Goal: Transaction & Acquisition: Subscribe to service/newsletter

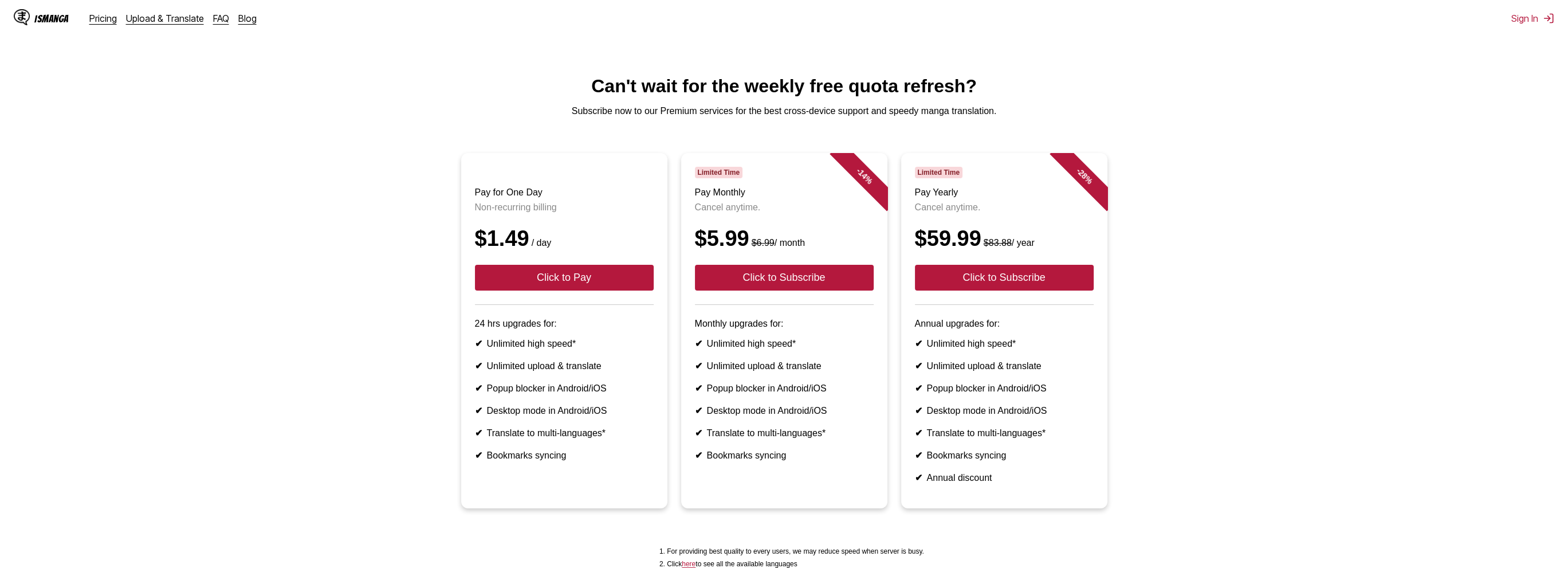
click at [1188, 225] on ul "Pay for One Day Non-recurring billing $1.49 / day Click to Pay 24 hrs upgrades …" at bounding box center [784, 337] width 1550 height 369
click at [110, 22] on link "Pricing" at bounding box center [103, 18] width 28 height 11
click at [95, 13] on link "Pricing" at bounding box center [103, 18] width 28 height 11
click at [213, 13] on link "FAQ" at bounding box center [221, 18] width 16 height 11
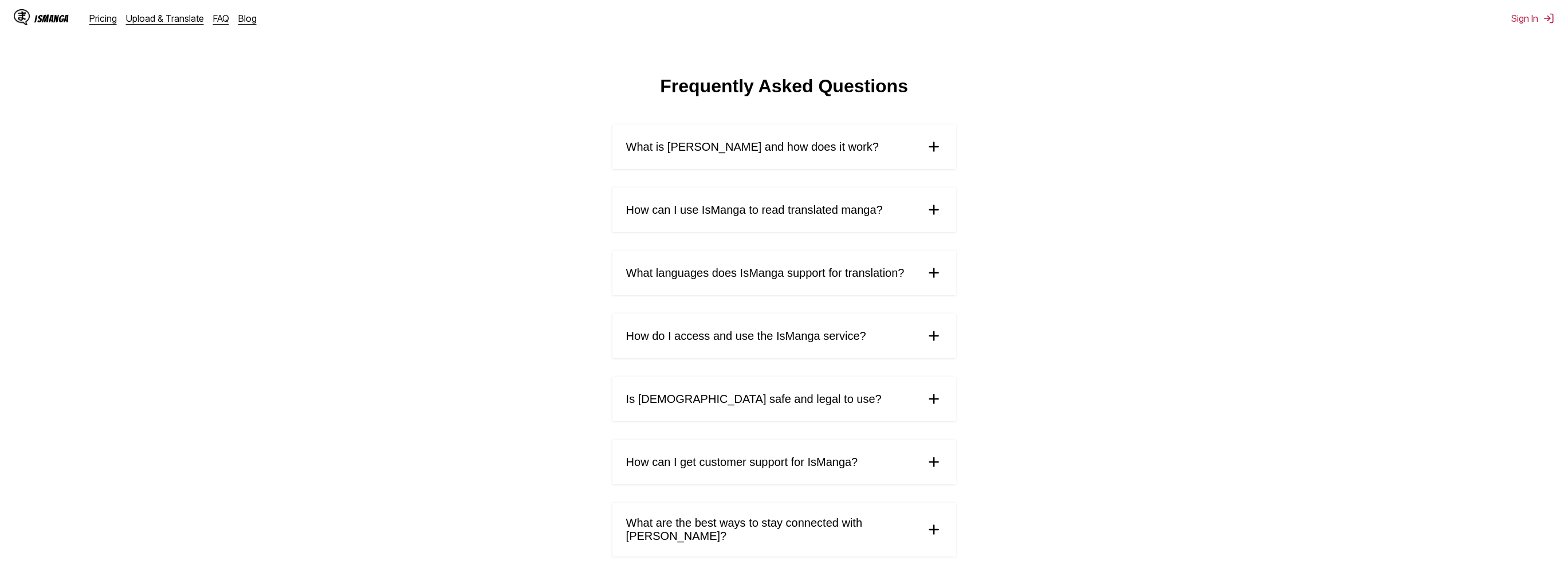
click at [723, 149] on span "What is [PERSON_NAME] and how does it work?" at bounding box center [752, 147] width 253 height 13
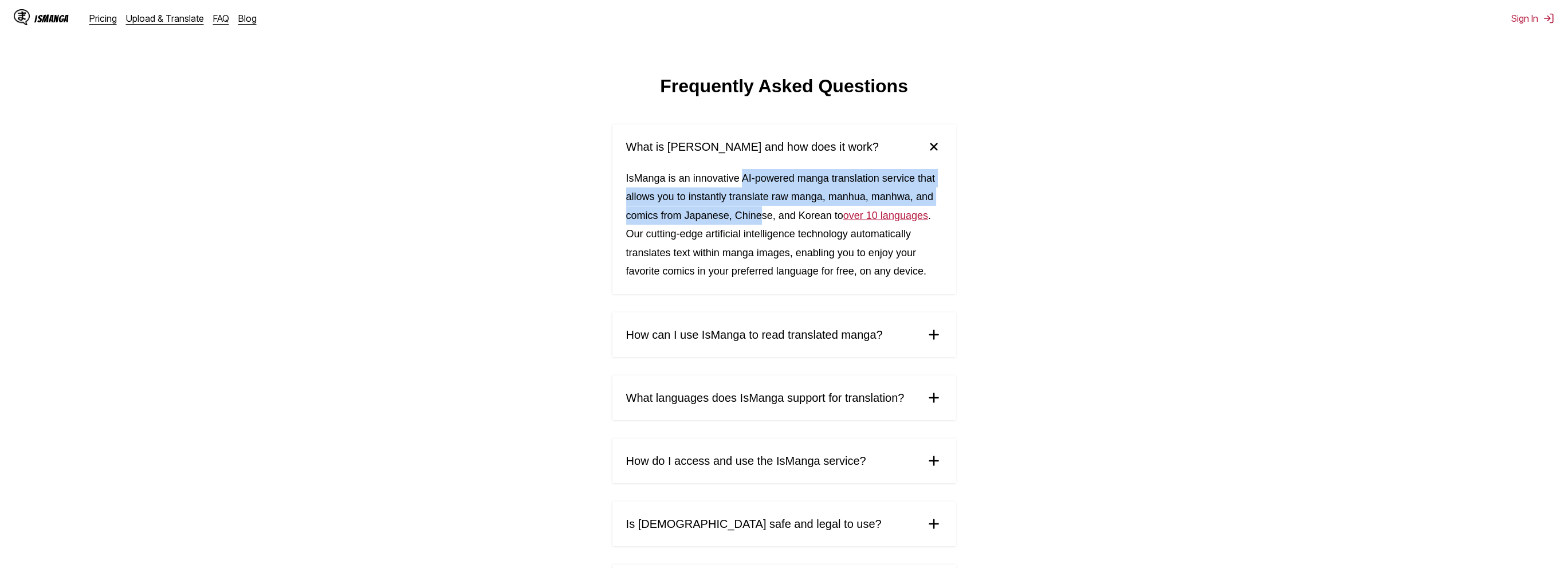
drag, startPoint x: 741, startPoint y: 176, endPoint x: 758, endPoint y: 211, distance: 38.9
click at [758, 211] on div "IsManga is an innovative AI-powered manga translation service that allows you t…" at bounding box center [784, 231] width 344 height 125
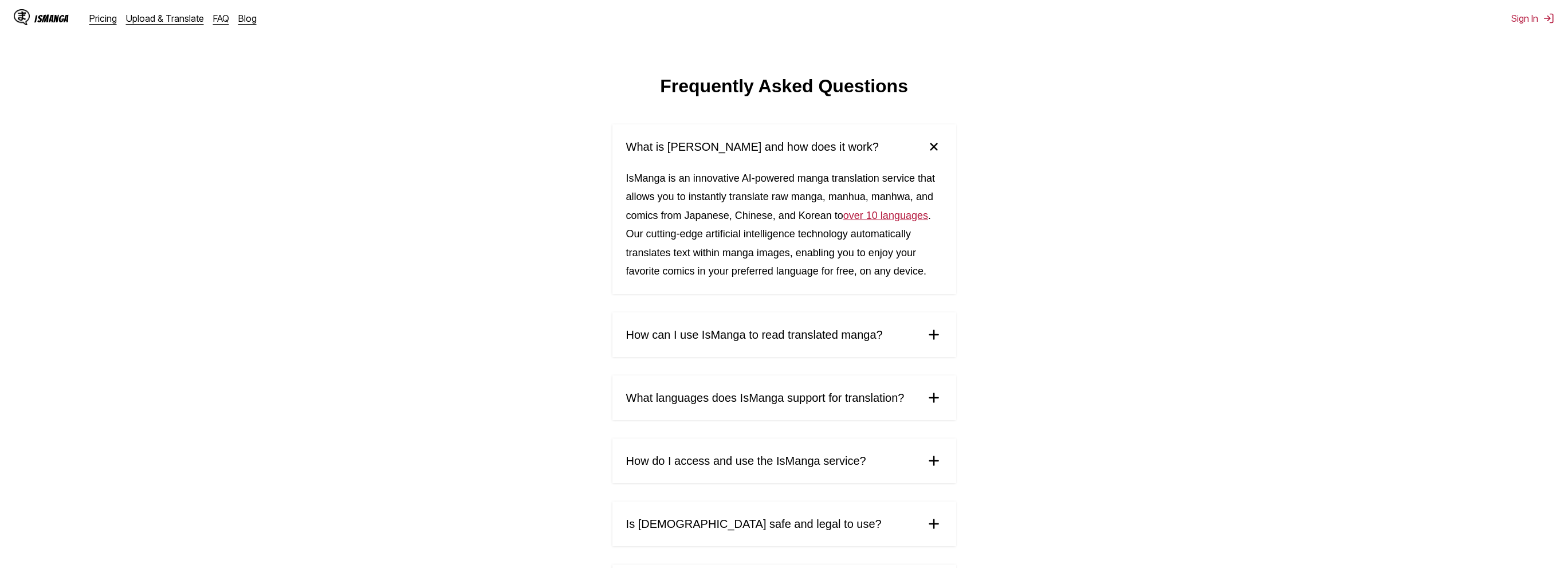
click at [752, 243] on div "IsManga is an innovative AI-powered manga translation service that allows you t…" at bounding box center [784, 231] width 344 height 125
drag, startPoint x: 760, startPoint y: 230, endPoint x: 770, endPoint y: 266, distance: 37.4
click at [770, 266] on div "IsManga is an innovative AI-powered manga translation service that allows you t…" at bounding box center [784, 231] width 344 height 125
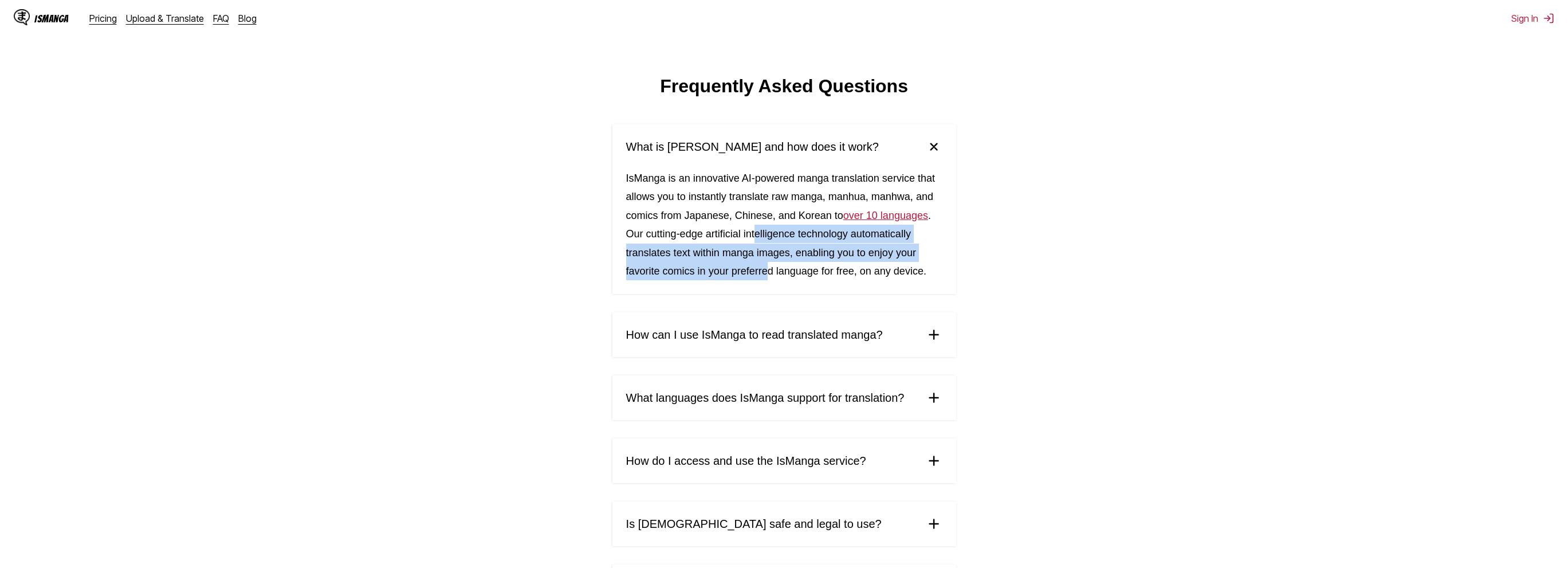
scroll to position [115, 0]
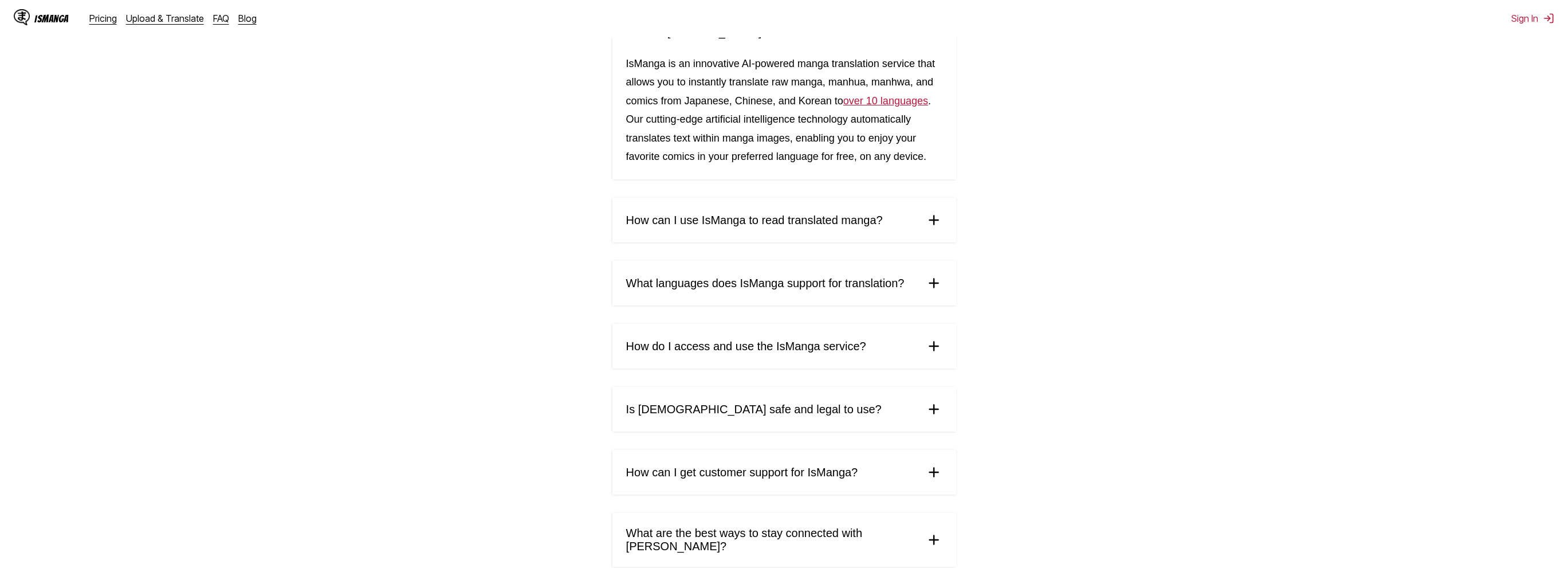
click at [747, 226] on span "How can I use IsManga to read translated manga?" at bounding box center [754, 221] width 257 height 13
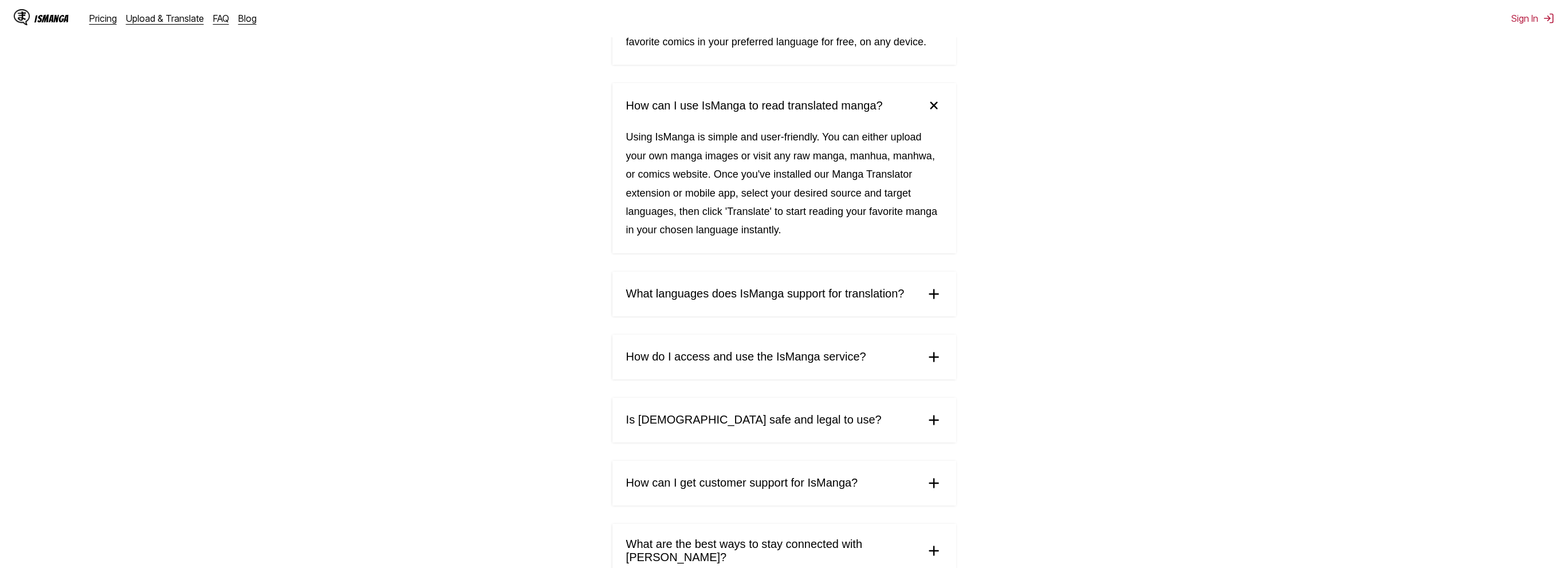
click at [741, 311] on summary "What languages does IsManga support for translation?" at bounding box center [784, 294] width 344 height 45
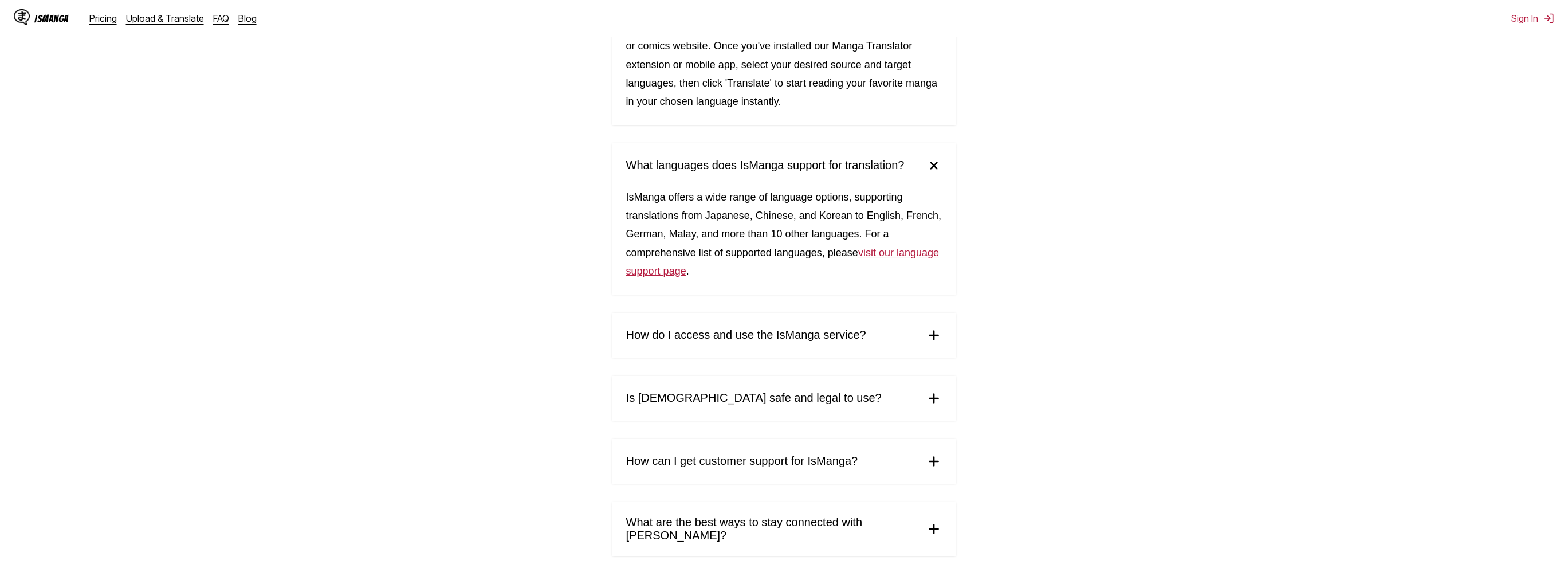
scroll to position [458, 0]
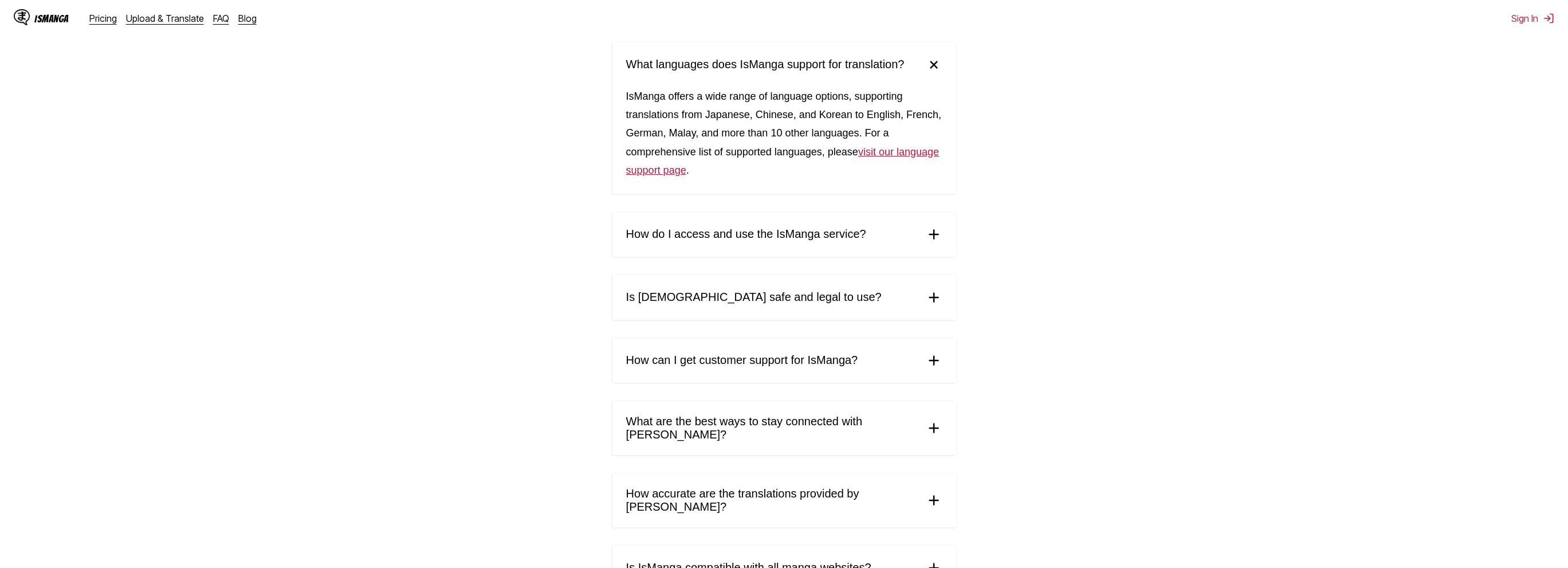
click at [761, 232] on span "How do I access and use the IsManga service?" at bounding box center [746, 234] width 240 height 13
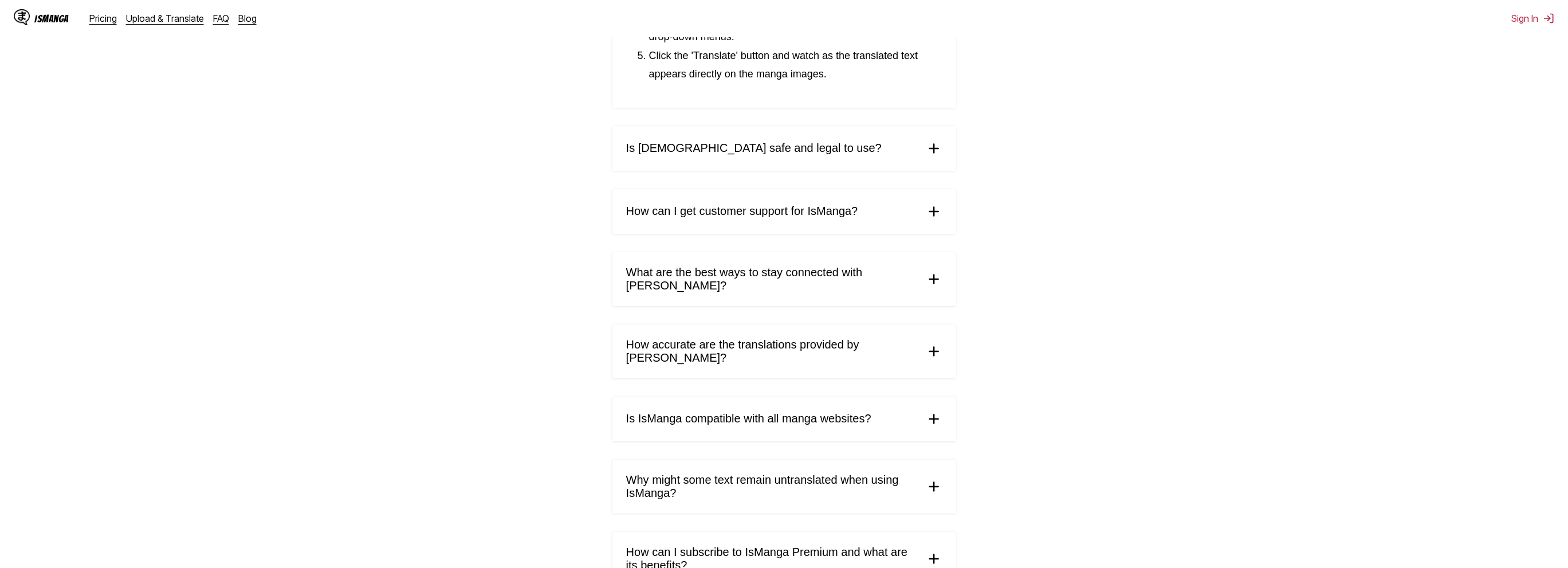
scroll to position [1020, 0]
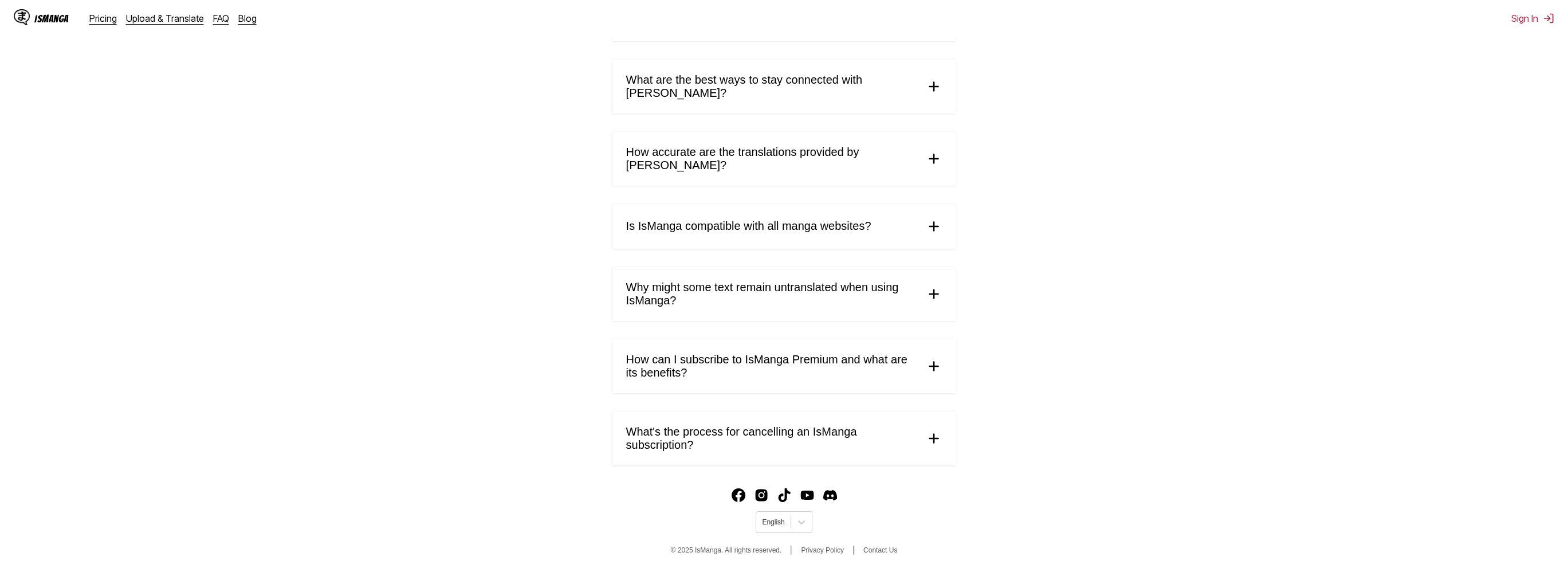
click at [869, 431] on span "What's the process for cancelling an IsManga subscription?" at bounding box center [770, 439] width 290 height 26
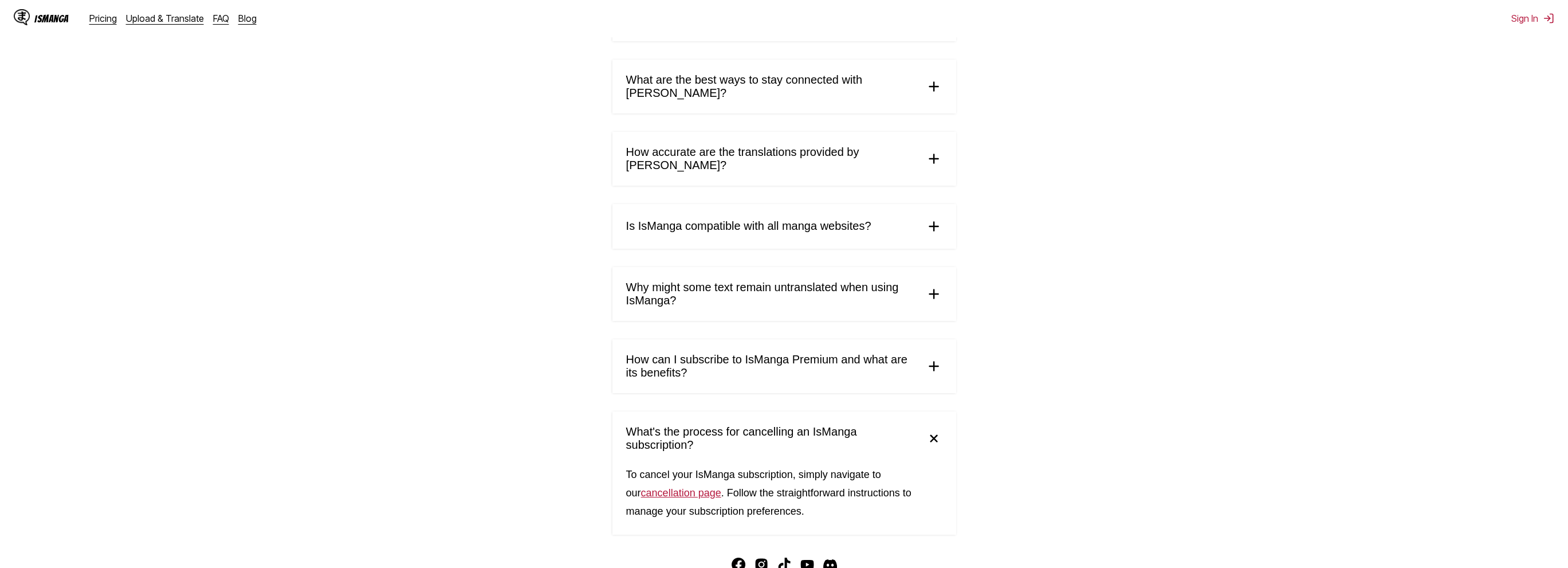
click at [891, 425] on span "What's the process for cancelling an IsManga subscription?" at bounding box center [770, 439] width 290 height 26
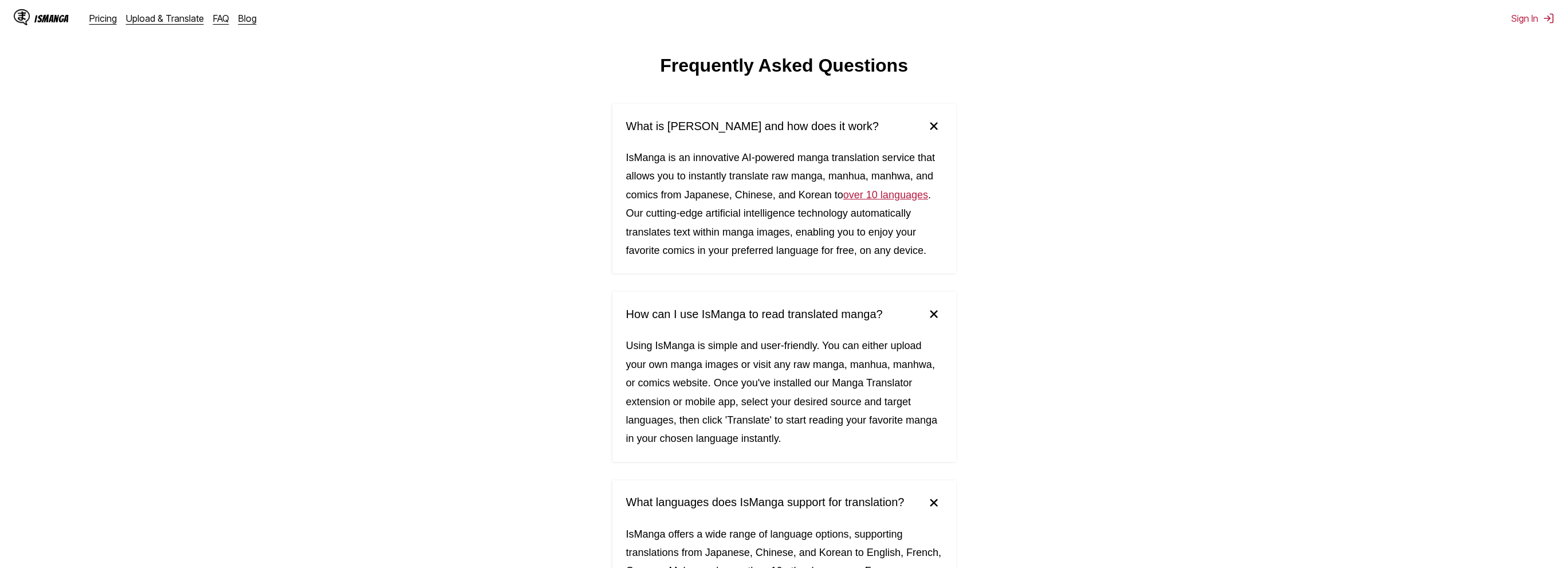
scroll to position [0, 0]
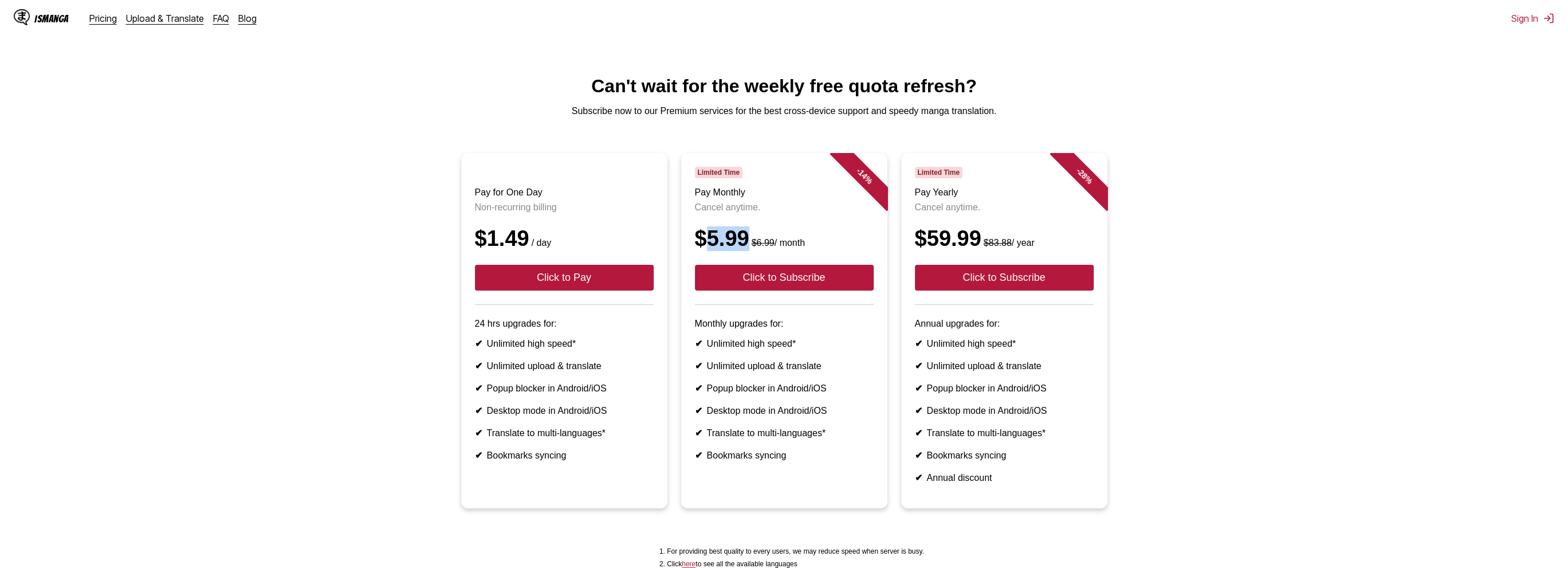
drag, startPoint x: 710, startPoint y: 256, endPoint x: 745, endPoint y: 254, distance: 35.1
click at [745, 251] on div "$5.99 $6.99 / month" at bounding box center [784, 238] width 179 height 24
drag, startPoint x: 971, startPoint y: 257, endPoint x: 1023, endPoint y: 253, distance: 52.2
click at [1023, 251] on div "$59.99 $83.88 / year" at bounding box center [1004, 238] width 179 height 24
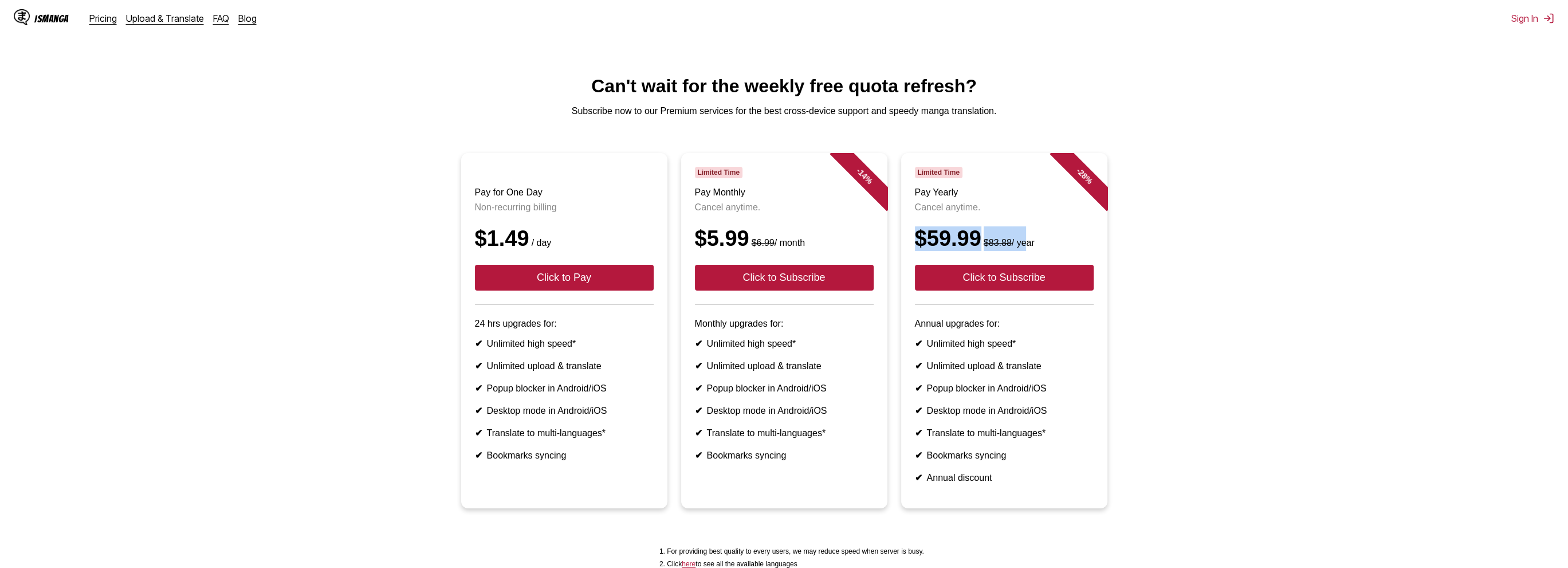
click at [1023, 248] on small "$83.88 / year" at bounding box center [1007, 242] width 53 height 10
drag, startPoint x: 1058, startPoint y: 256, endPoint x: 948, endPoint y: 252, distance: 110.1
click at [948, 251] on div "$59.99 $83.88 / year" at bounding box center [1004, 238] width 179 height 24
click at [800, 290] on button "Click to Subscribe" at bounding box center [784, 277] width 179 height 26
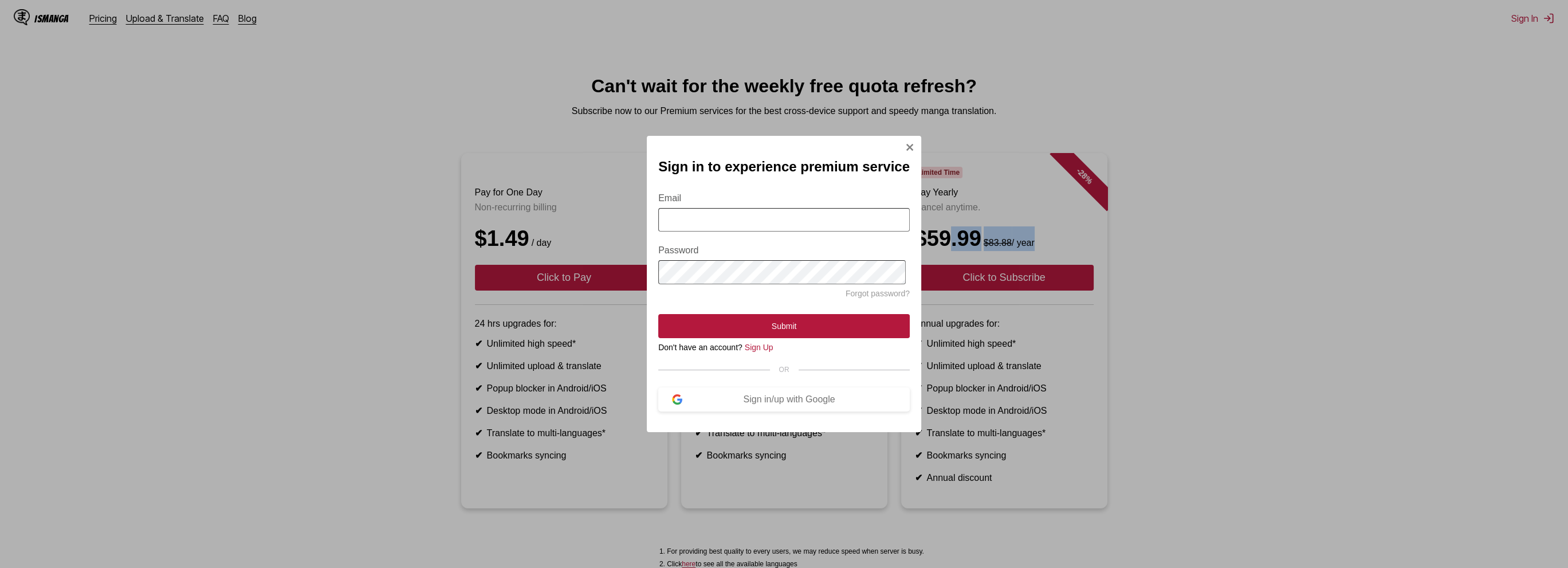
click at [905, 143] on img "Sign In Modal" at bounding box center [910, 147] width 9 height 9
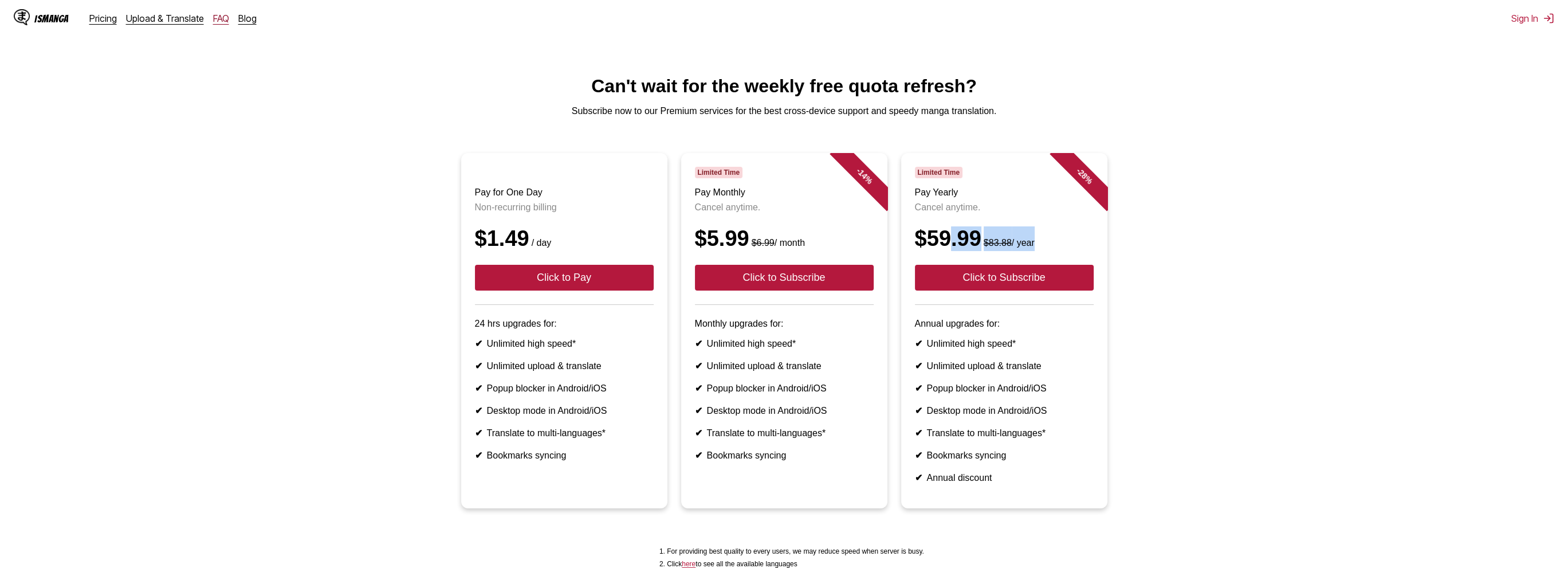
click at [214, 18] on link "FAQ" at bounding box center [221, 18] width 16 height 11
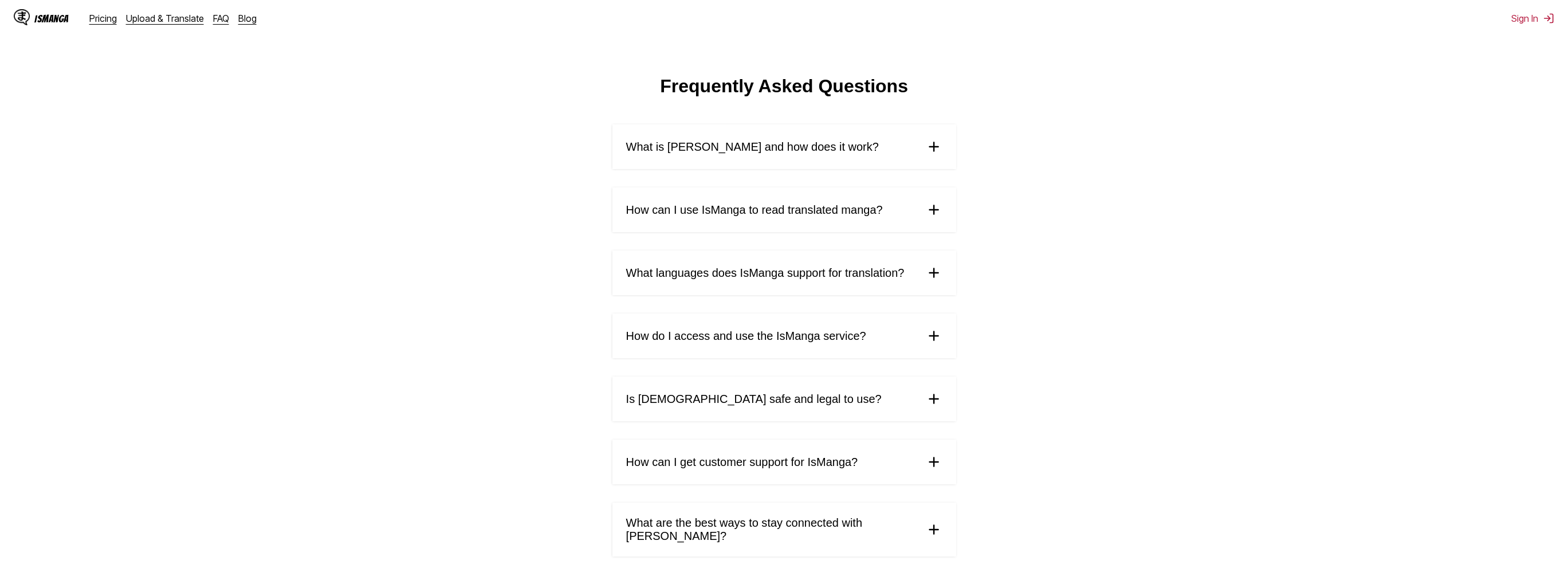
click at [797, 154] on span "What is [PERSON_NAME] and how does it work?" at bounding box center [752, 147] width 253 height 13
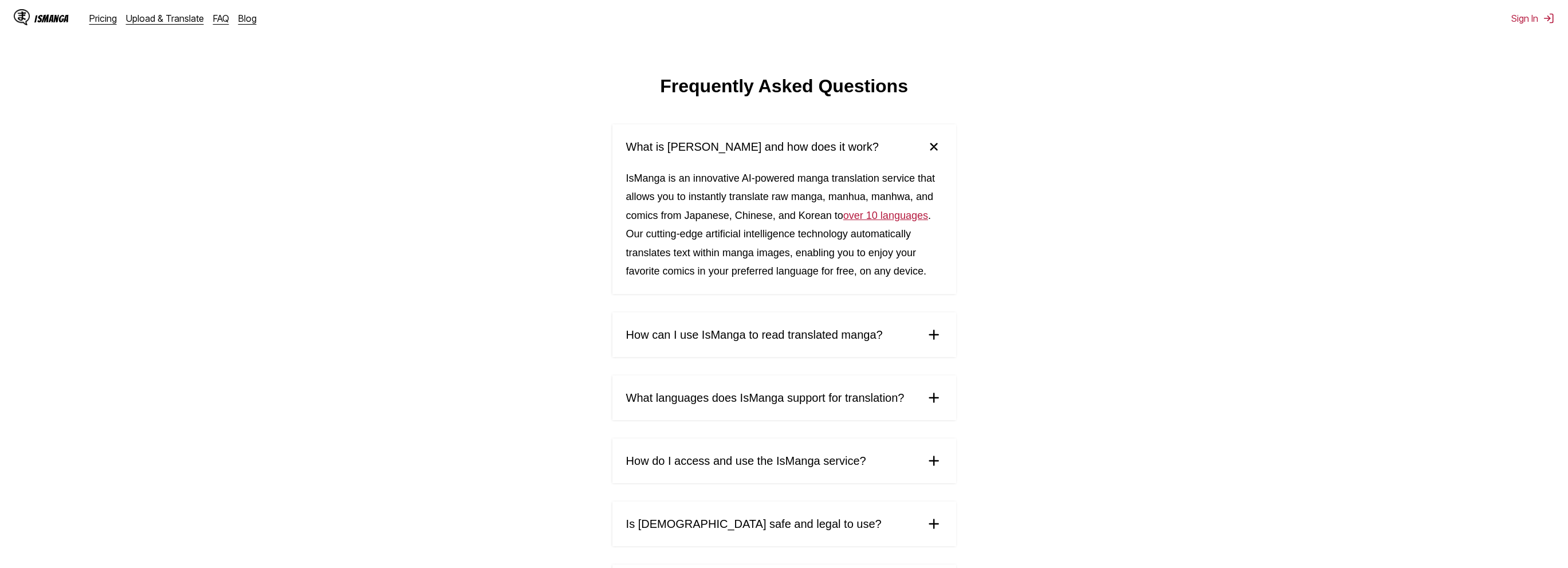
click at [797, 154] on span "What is [PERSON_NAME] and how does it work?" at bounding box center [752, 147] width 253 height 13
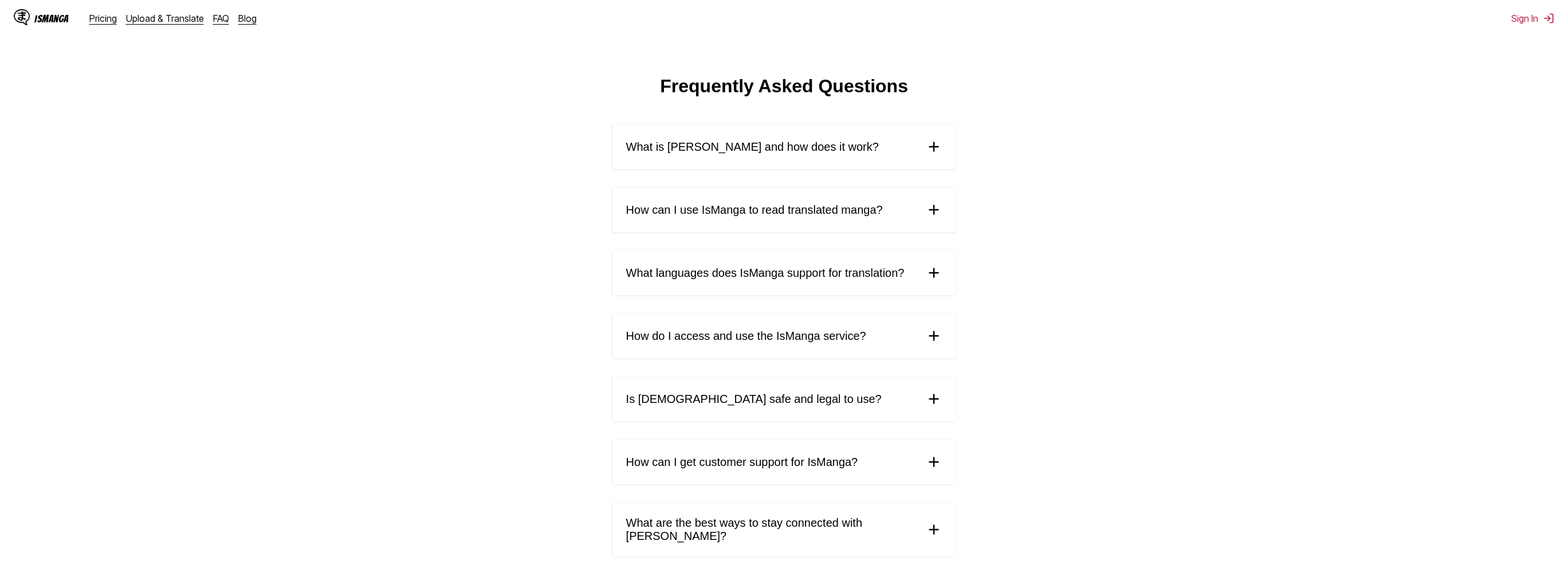
click at [886, 147] on summary "What is [PERSON_NAME] and how does it work?" at bounding box center [784, 147] width 344 height 45
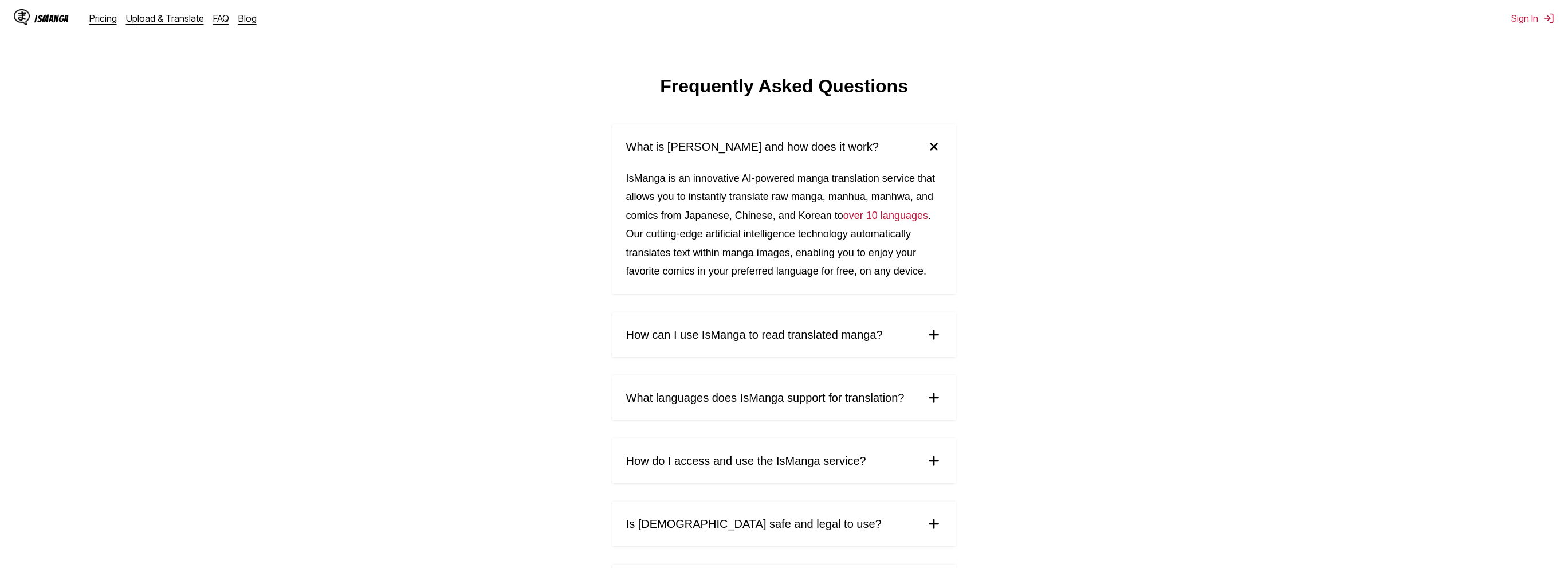
click at [886, 147] on summary "What is [PERSON_NAME] and how does it work?" at bounding box center [784, 147] width 344 height 45
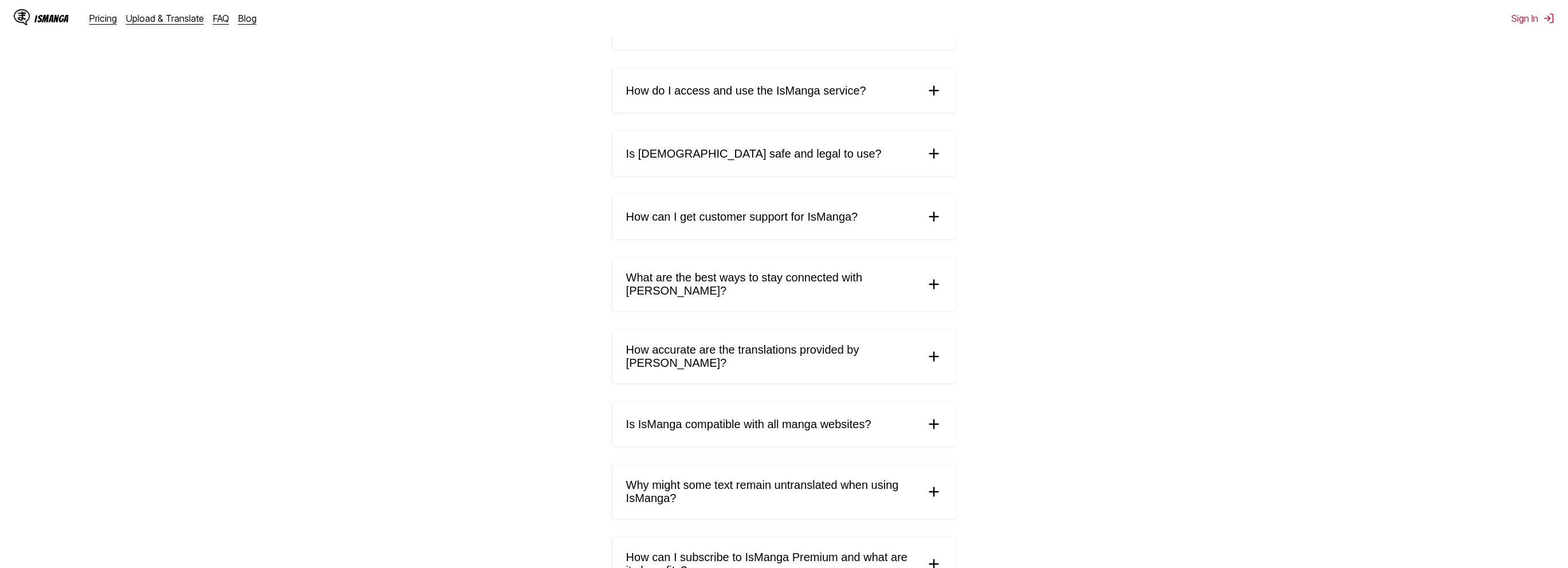
scroll to position [172, 0]
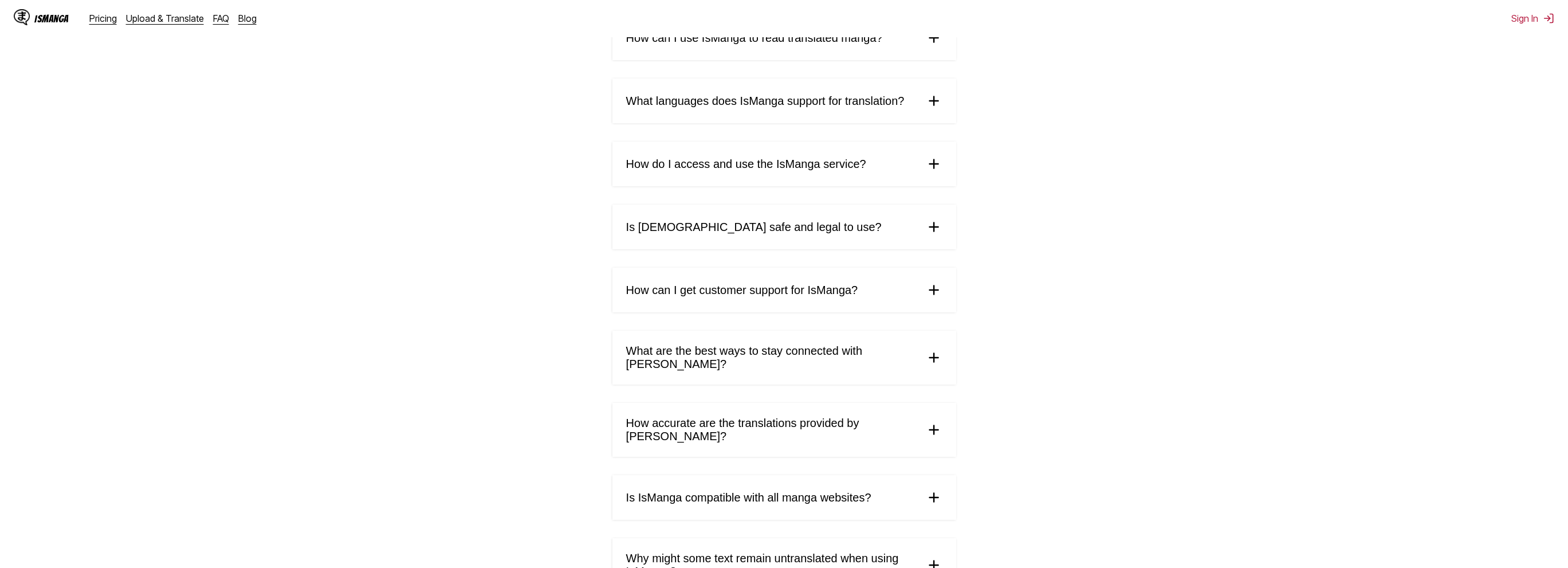
click at [877, 232] on summary "Is [DEMOGRAPHIC_DATA] safe and legal to use?" at bounding box center [784, 227] width 344 height 45
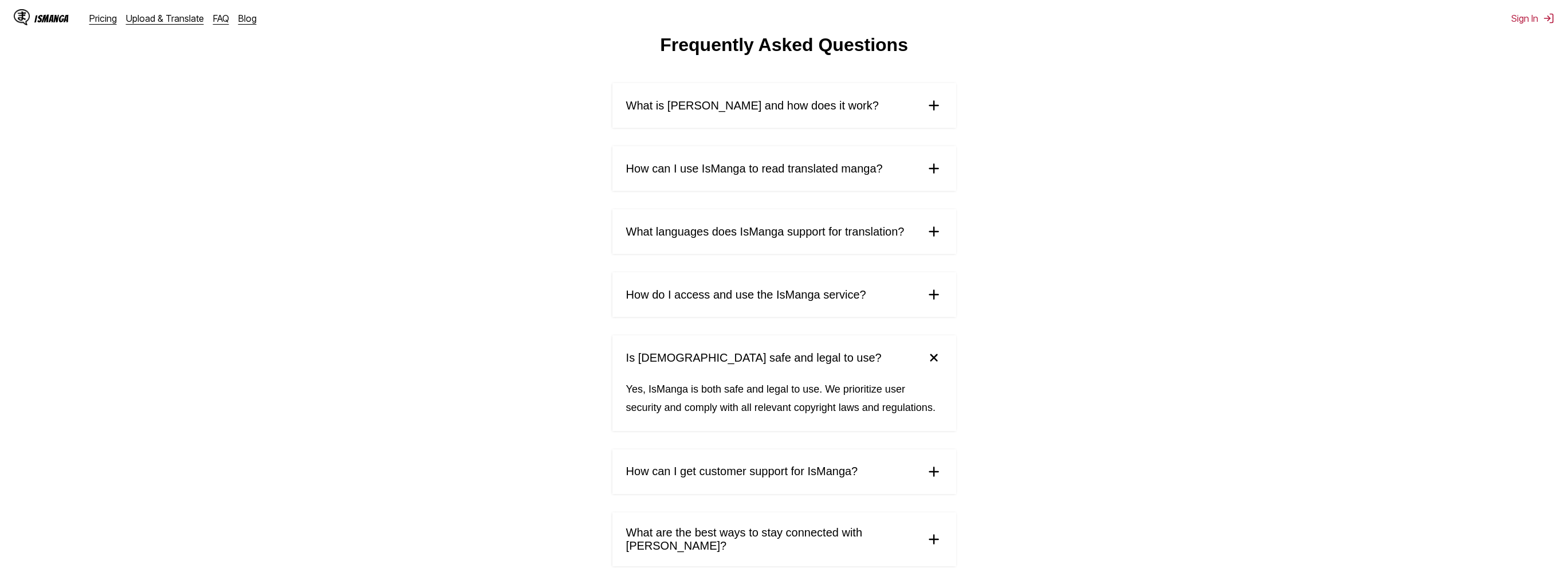
scroll to position [0, 0]
